Goal: Communication & Community: Connect with others

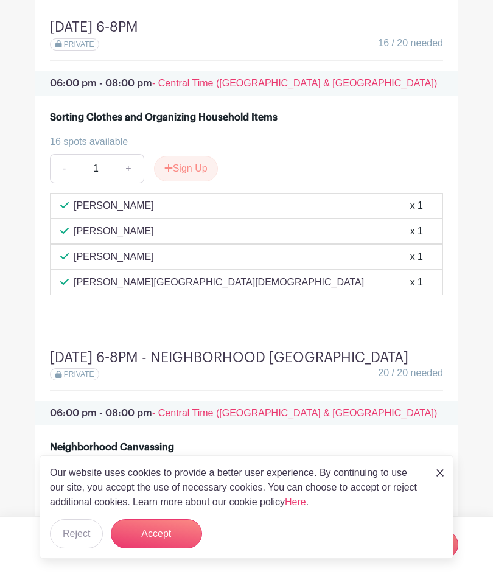
scroll to position [1645, 0]
click at [414, 334] on div "[DATE] 6-8PM PRIVATE 16 / 20 needed 06:00 pm - 08:00 pm - Central Time ([GEOGRA…" at bounding box center [246, 169] width 423 height 330
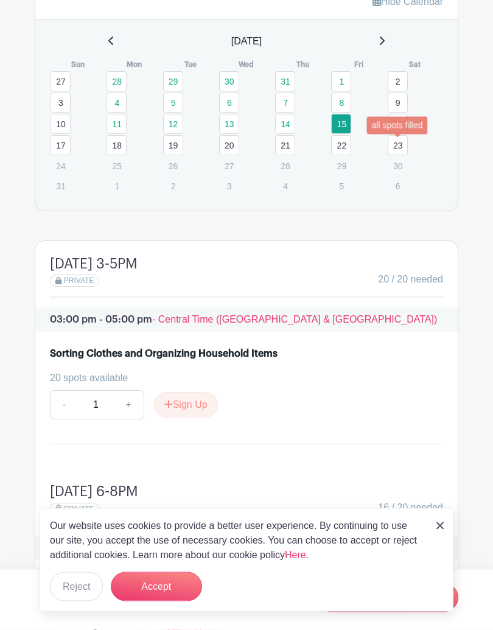
scroll to position [1180, 0]
click at [406, 134] on link "16" at bounding box center [398, 124] width 20 height 20
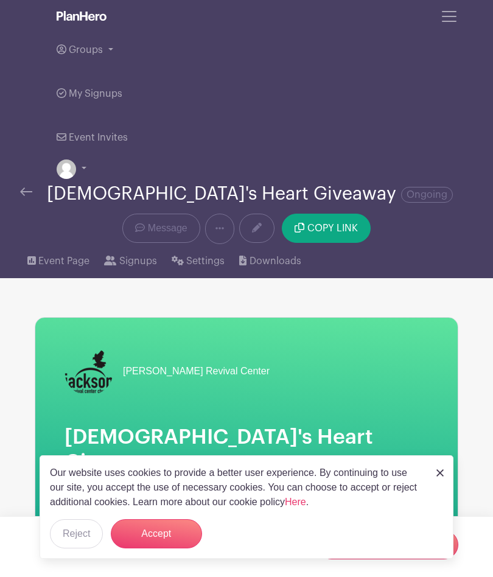
click at [164, 234] on span "Message" at bounding box center [168, 228] width 40 height 15
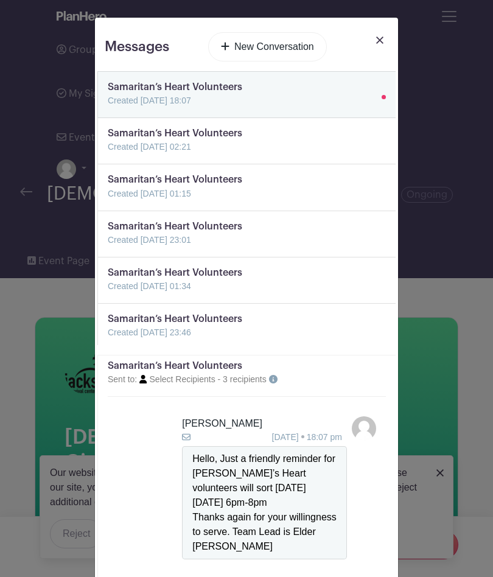
click at [271, 44] on link "New Conversation" at bounding box center [267, 46] width 119 height 29
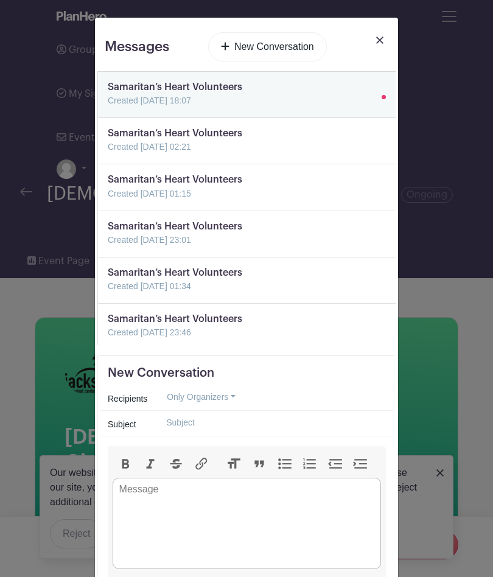
click at [233, 397] on button "Only Organizers" at bounding box center [202, 397] width 90 height 19
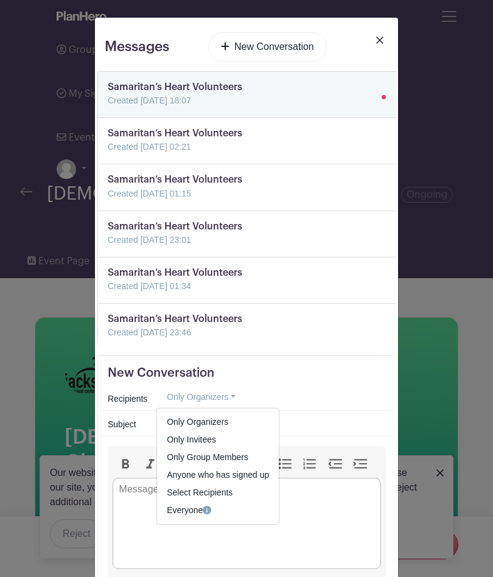
click at [214, 496] on span "Select Recipients" at bounding box center [200, 493] width 66 height 10
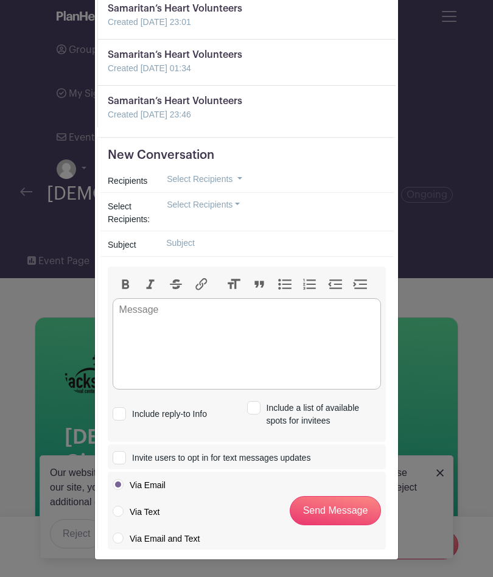
scroll to position [218, 0]
click at [235, 205] on button "Select Recipients" at bounding box center [204, 205] width 94 height 19
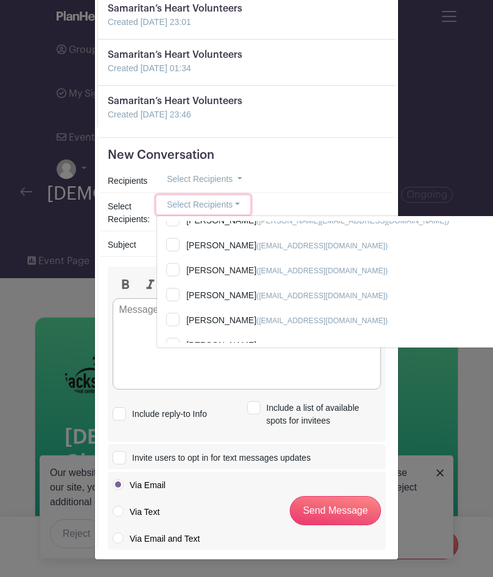
scroll to position [505, 0]
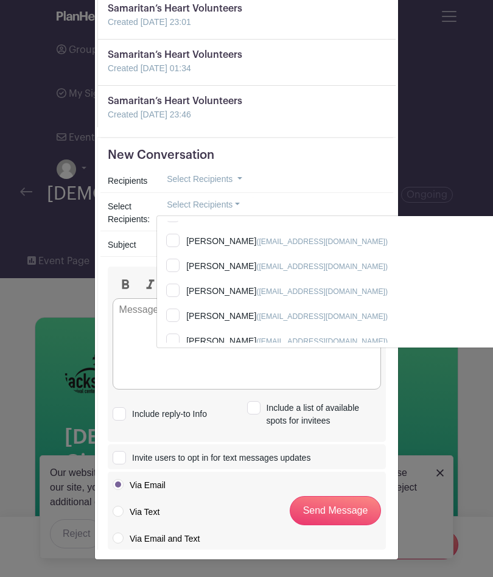
click at [472, 194] on div "Messages New Conversation Samaritan’s Heart Volunteers Created [DATE] 18:07 Sam…" at bounding box center [246, 288] width 493 height 577
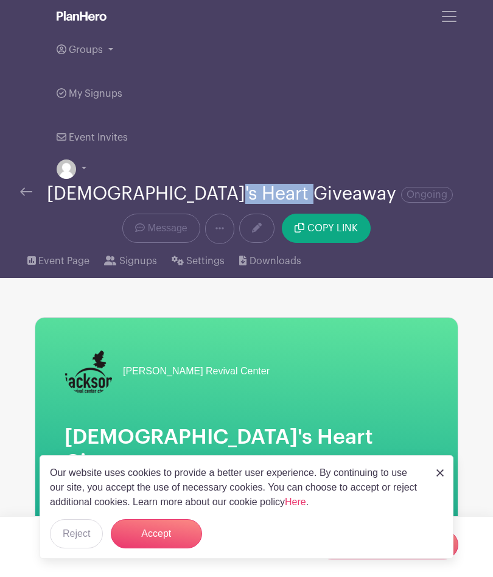
click at [401, 93] on li "My Signups" at bounding box center [244, 94] width 375 height 44
click at [161, 236] on span "Message" at bounding box center [168, 228] width 40 height 15
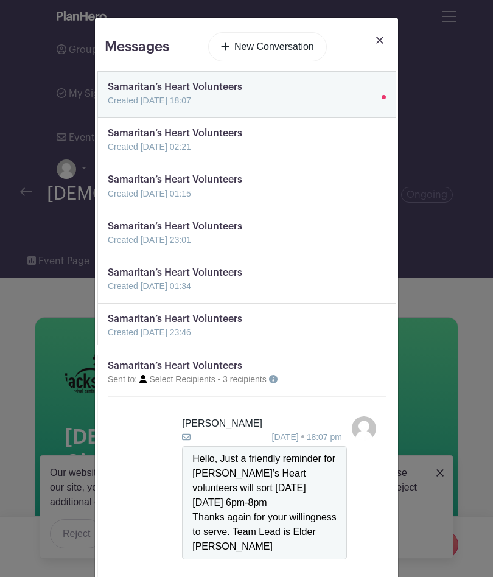
click at [271, 46] on link "New Conversation" at bounding box center [267, 46] width 119 height 29
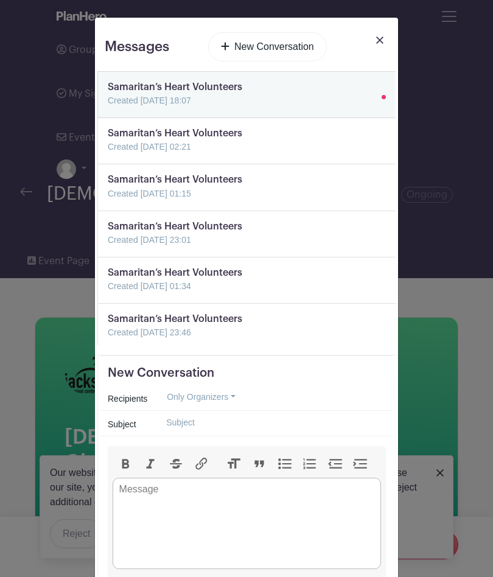
click at [228, 398] on button "Only Organizers" at bounding box center [202, 397] width 90 height 19
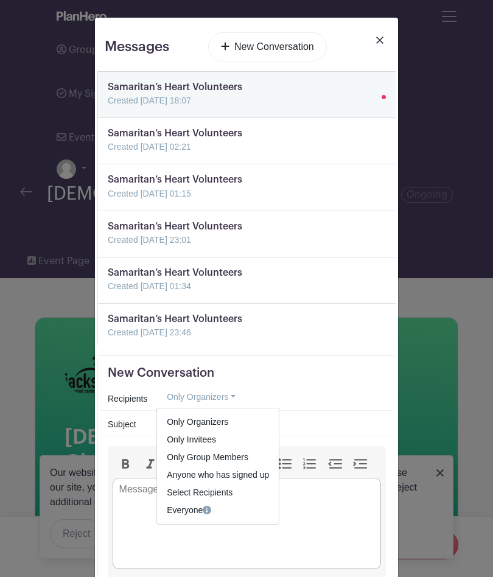
click at [219, 496] on span "Select Recipients" at bounding box center [200, 493] width 66 height 10
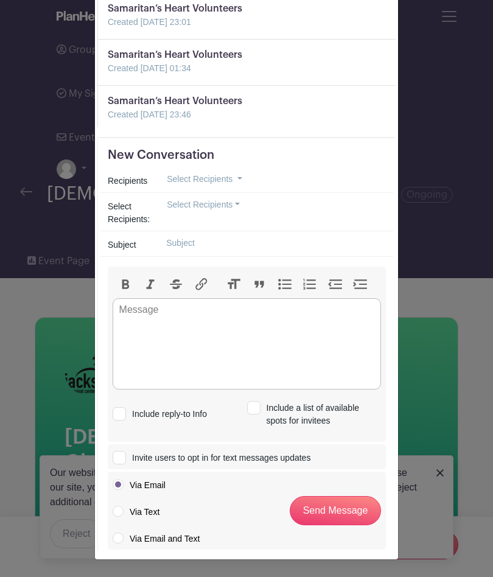
scroll to position [218, 0]
click at [239, 214] on button "Select Recipients" at bounding box center [204, 205] width 94 height 19
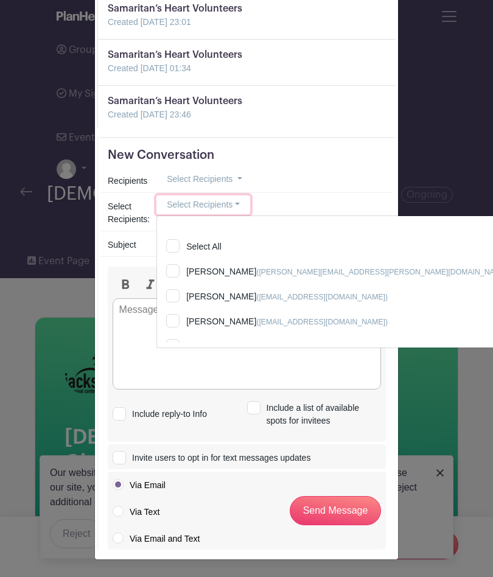
scroll to position [0, 0]
